Goal: Complete application form

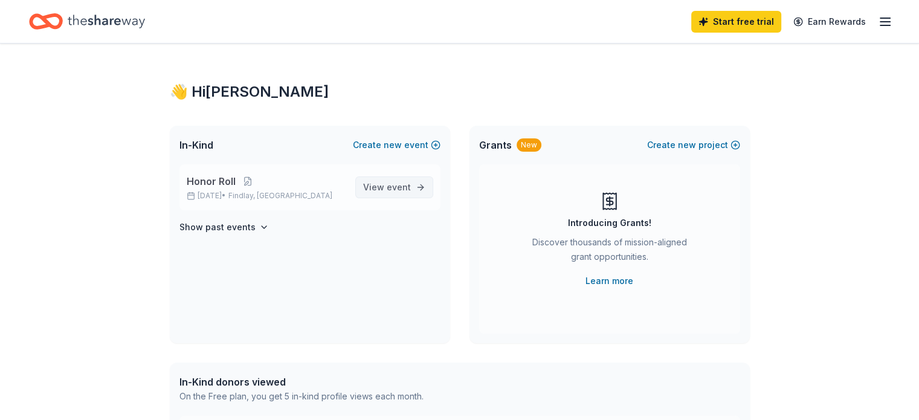
click at [403, 186] on span "event" at bounding box center [399, 187] width 24 height 10
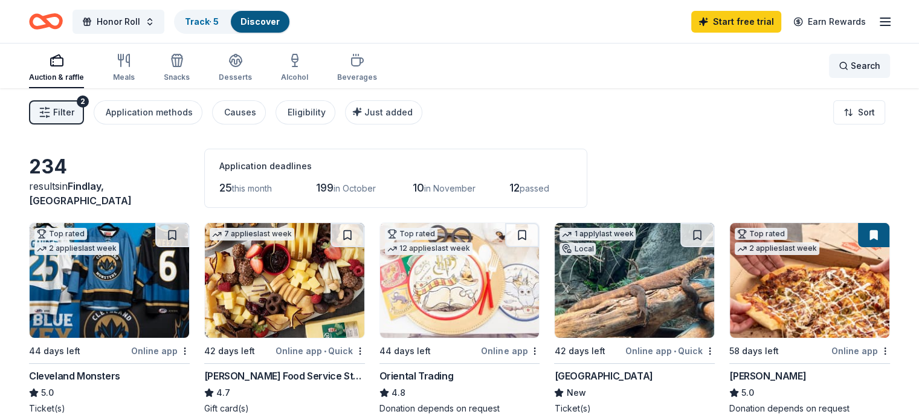
click at [838, 62] on div "Search" at bounding box center [859, 66] width 42 height 14
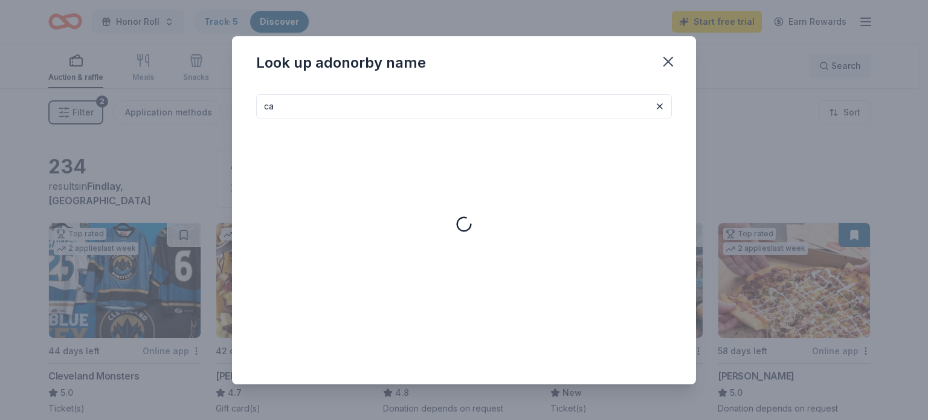
type input "c"
click at [672, 60] on icon "button" at bounding box center [668, 61] width 17 height 17
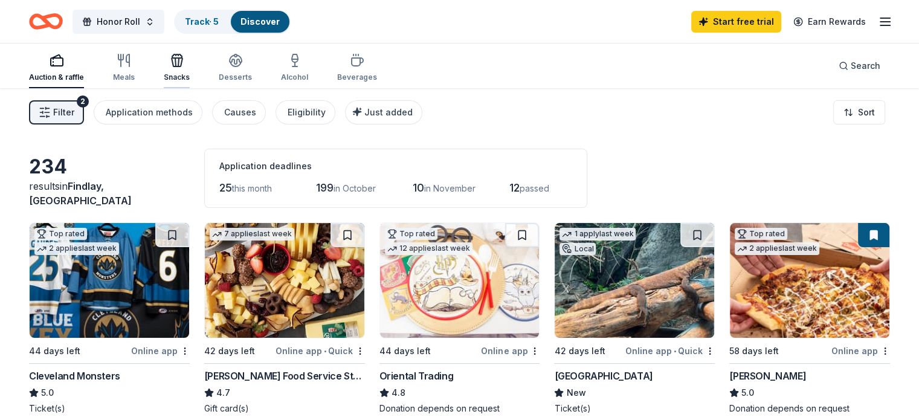
click at [184, 57] on icon "button" at bounding box center [177, 60] width 14 height 14
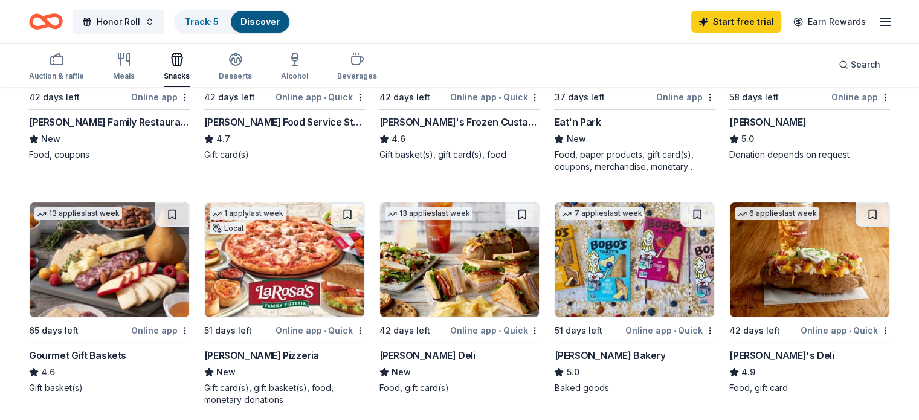
scroll to position [300, 0]
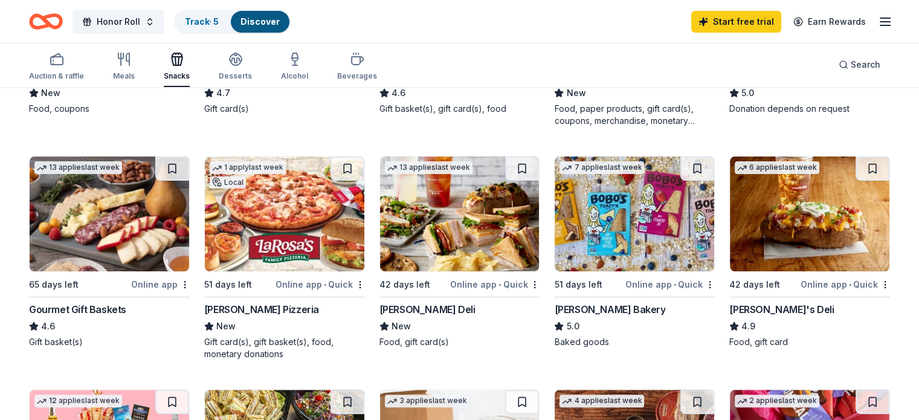
click at [252, 310] on div "[PERSON_NAME] Pizzeria" at bounding box center [261, 309] width 115 height 14
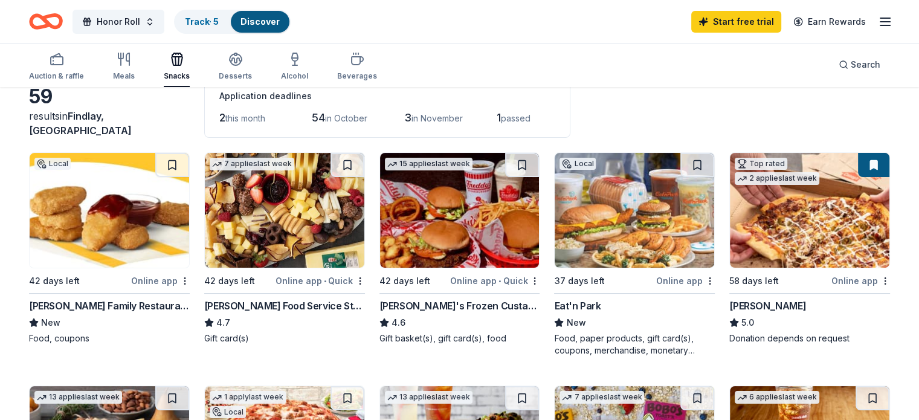
scroll to position [0, 0]
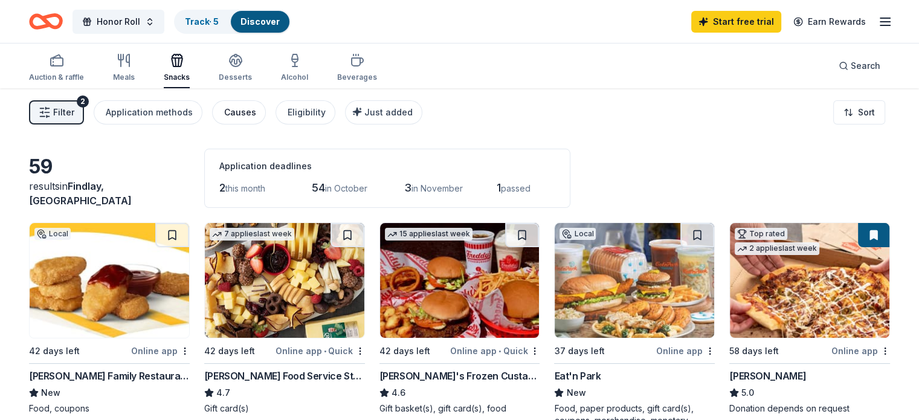
click at [256, 108] on div "Causes" at bounding box center [240, 112] width 32 height 14
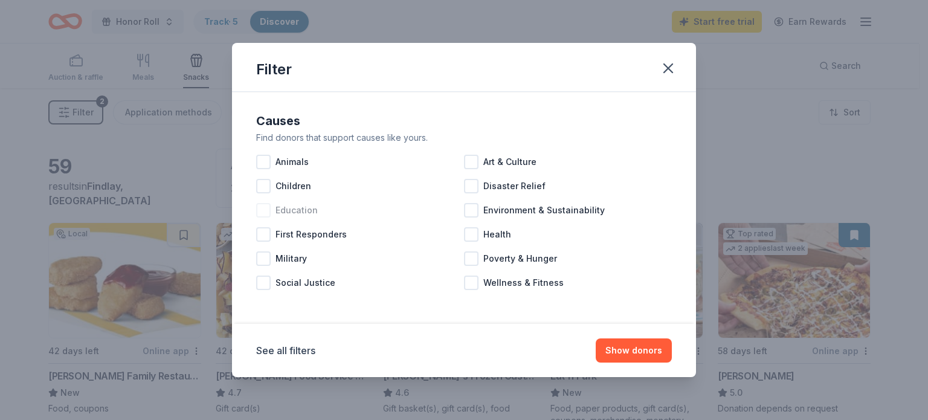
click at [264, 211] on div at bounding box center [263, 210] width 14 height 14
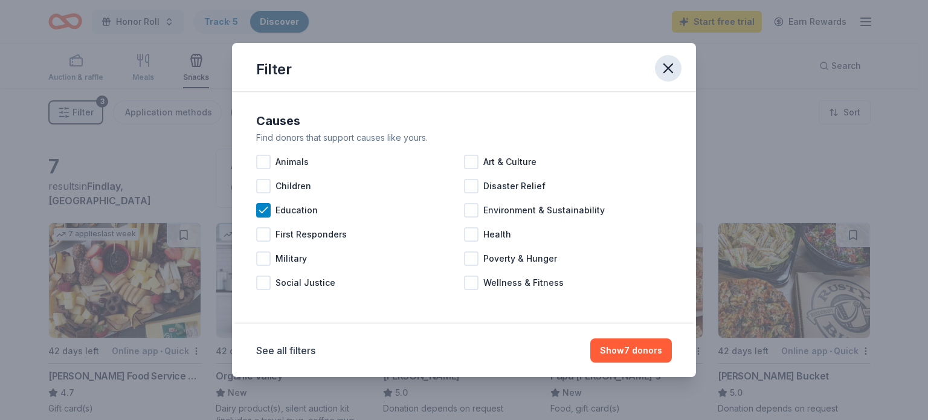
click at [672, 65] on icon "button" at bounding box center [668, 68] width 17 height 17
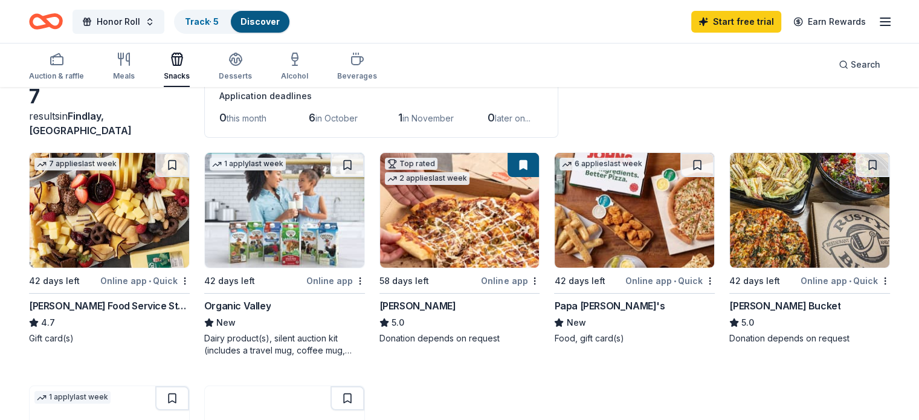
scroll to position [71, 0]
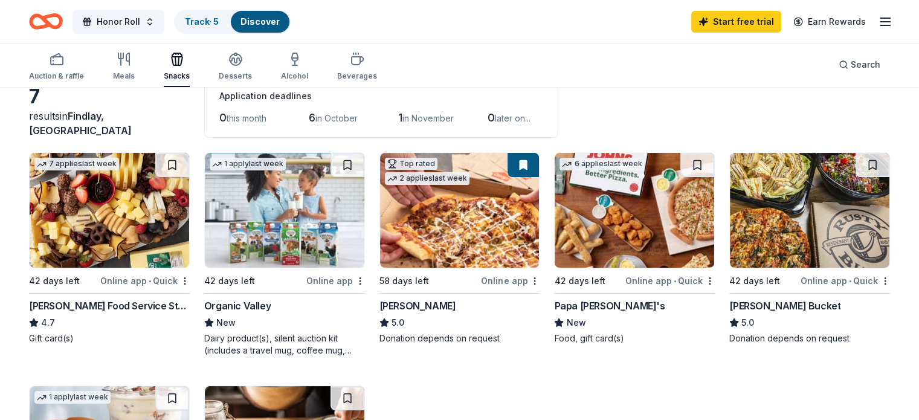
scroll to position [69, 0]
click at [580, 307] on div "Papa [PERSON_NAME]'s" at bounding box center [609, 306] width 111 height 14
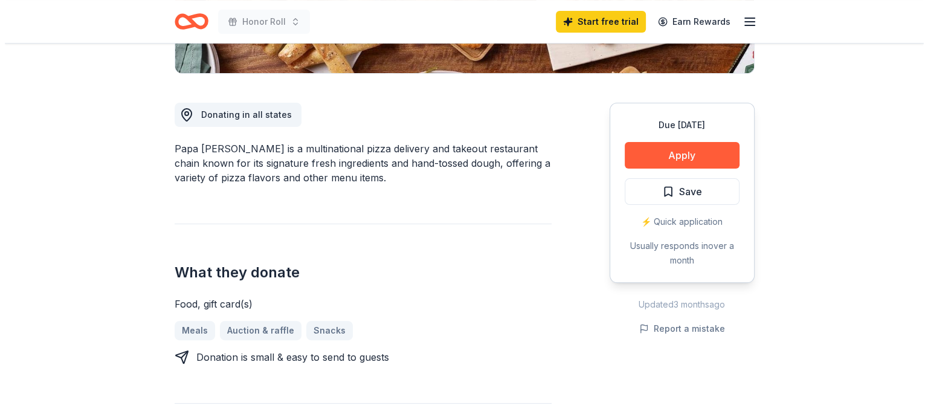
scroll to position [295, 0]
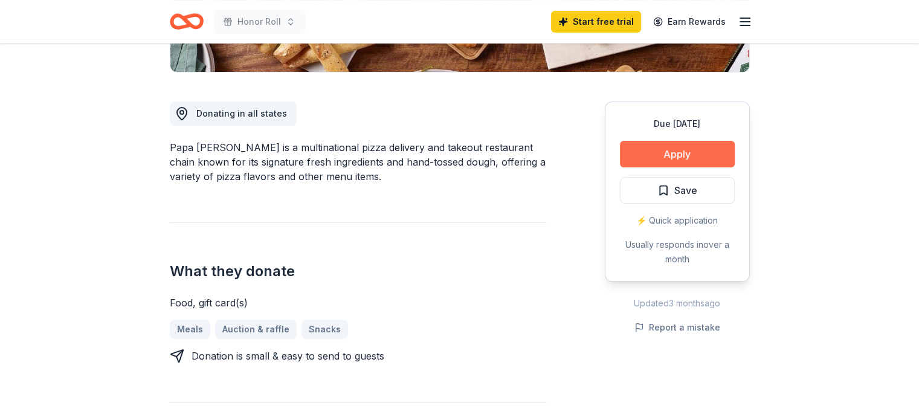
click at [669, 153] on button "Apply" at bounding box center [677, 154] width 115 height 27
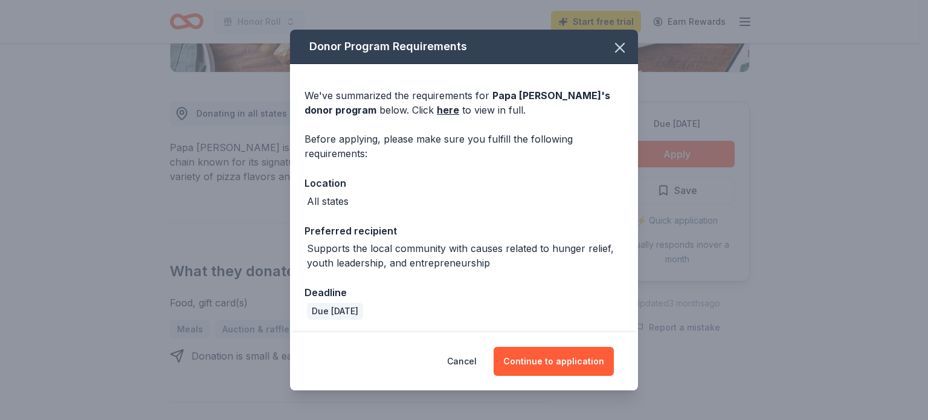
scroll to position [1, 0]
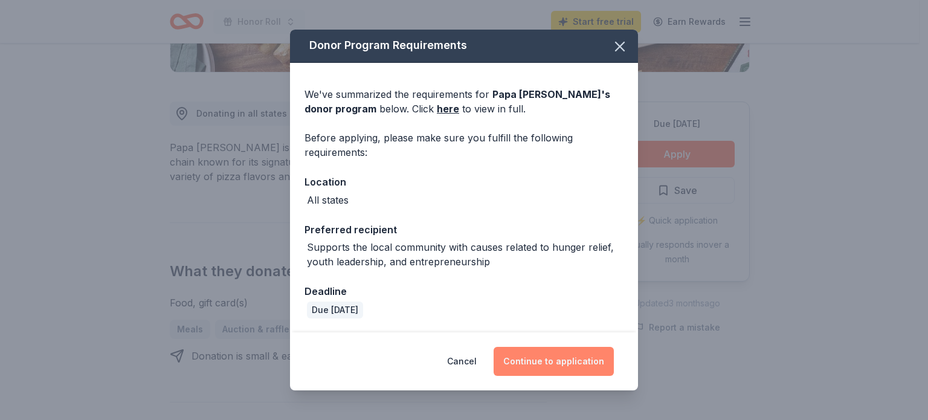
click at [559, 362] on button "Continue to application" at bounding box center [554, 361] width 120 height 29
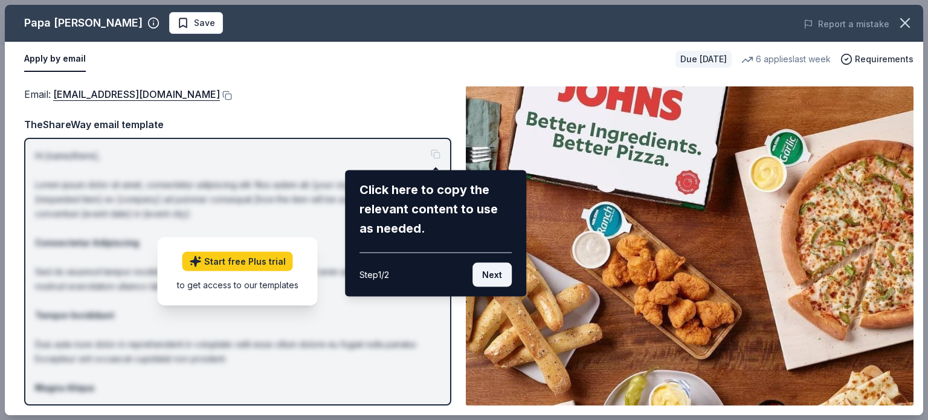
click at [480, 269] on button "Next" at bounding box center [491, 275] width 39 height 24
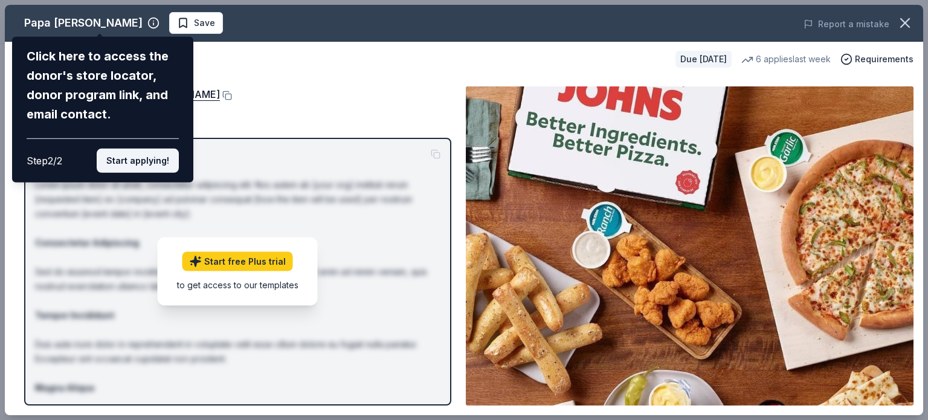
click at [114, 159] on button "Start applying!" at bounding box center [138, 161] width 82 height 24
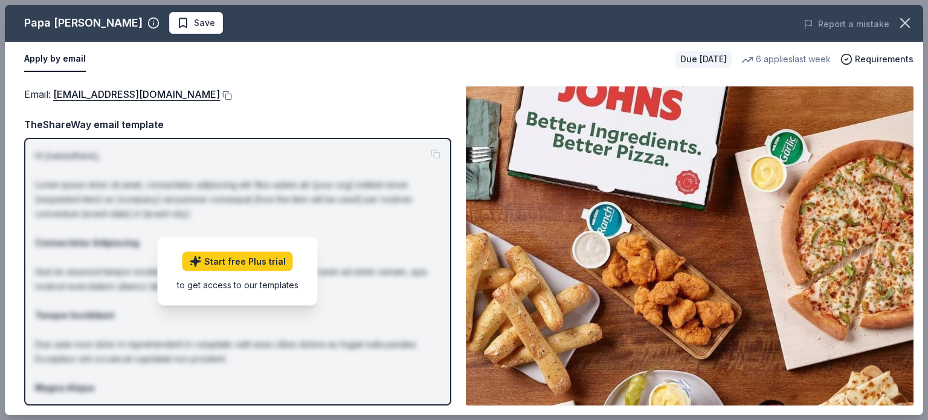
click at [203, 129] on div "TheShareWay email template" at bounding box center [237, 125] width 427 height 16
